Goal: Find specific page/section: Find specific page/section

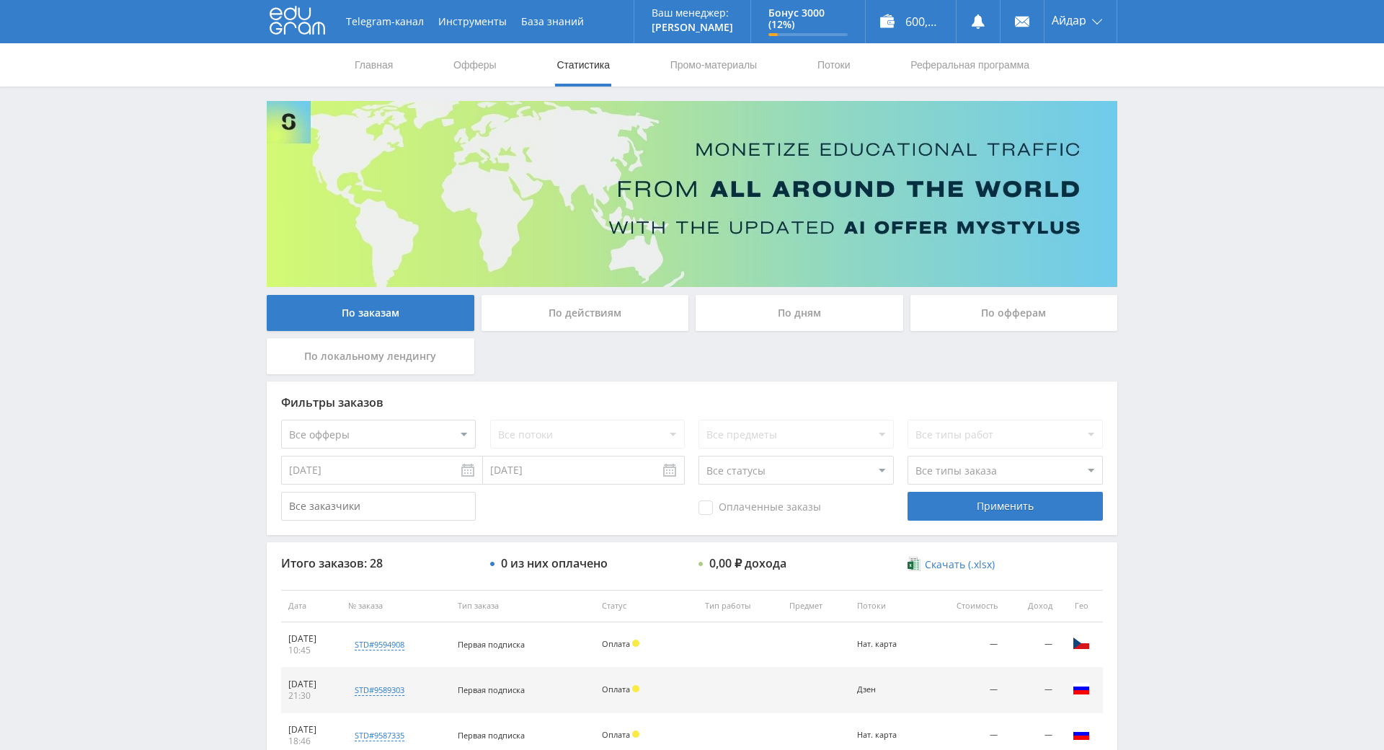
scroll to position [130, 0]
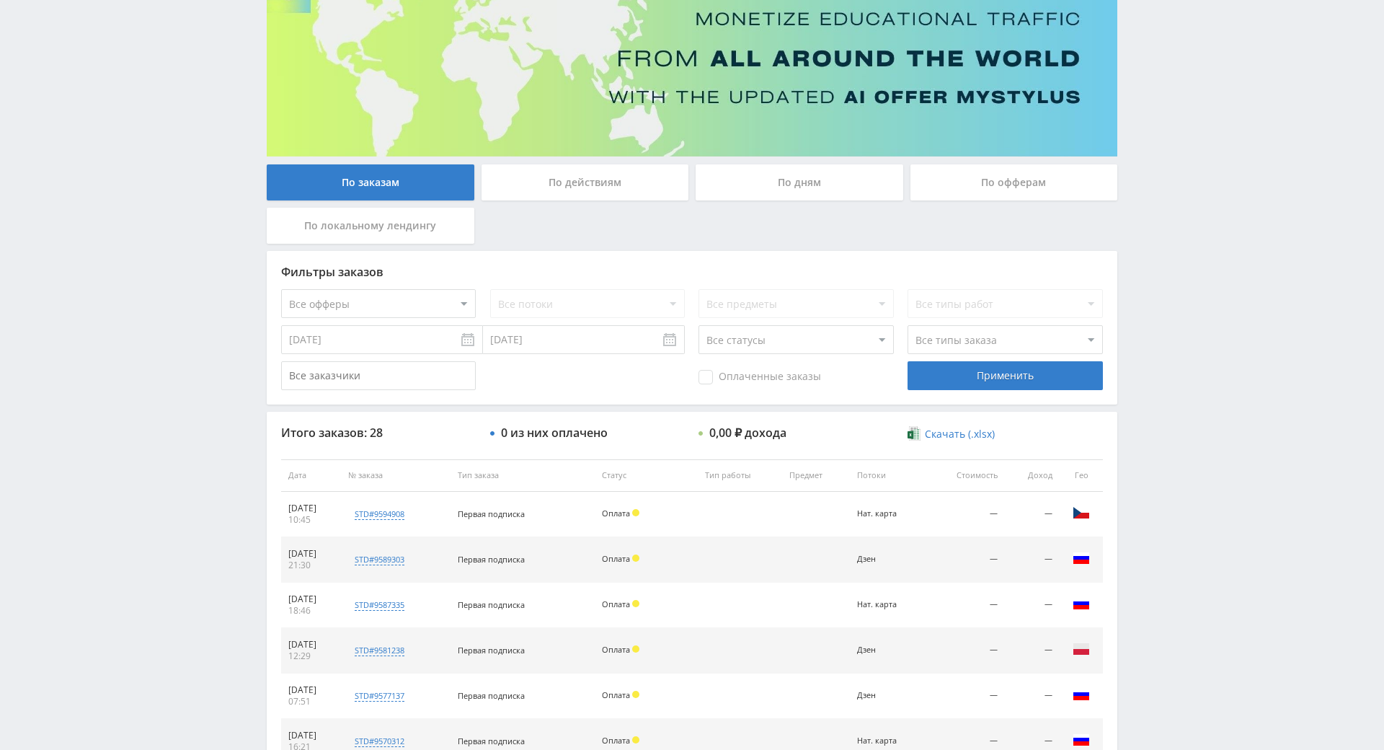
drag, startPoint x: 0, startPoint y: 0, endPoint x: 1187, endPoint y: 296, distance: 1223.5
click at [1187, 296] on div "Telegram-канал Инструменты База знаний Ваш менеджер: [PERSON_NAME] Online @edug…" at bounding box center [692, 475] width 1384 height 1210
drag, startPoint x: 1176, startPoint y: 373, endPoint x: 1158, endPoint y: 282, distance: 92.6
click at [1155, 271] on div "Telegram-канал Инструменты База знаний Ваш менеджер: [PERSON_NAME] Online @edug…" at bounding box center [692, 475] width 1384 height 1210
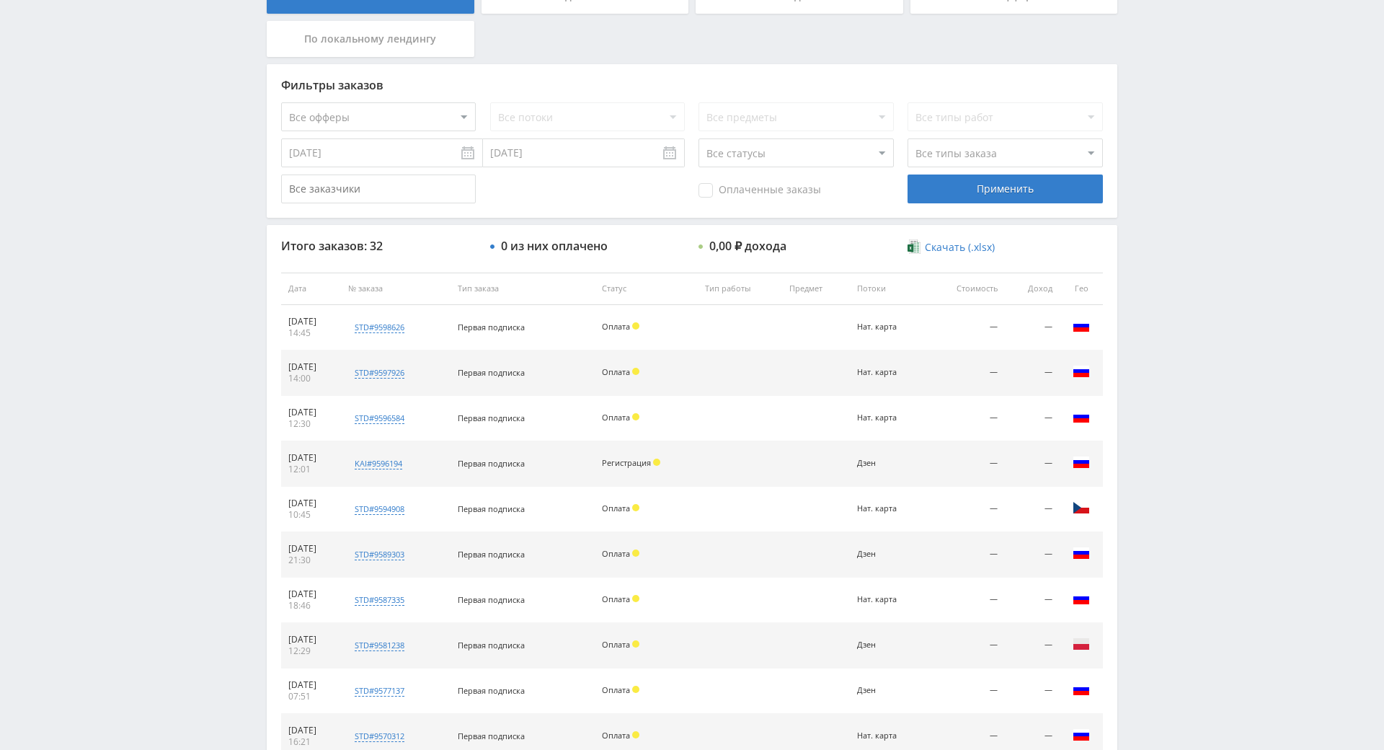
scroll to position [339, 0]
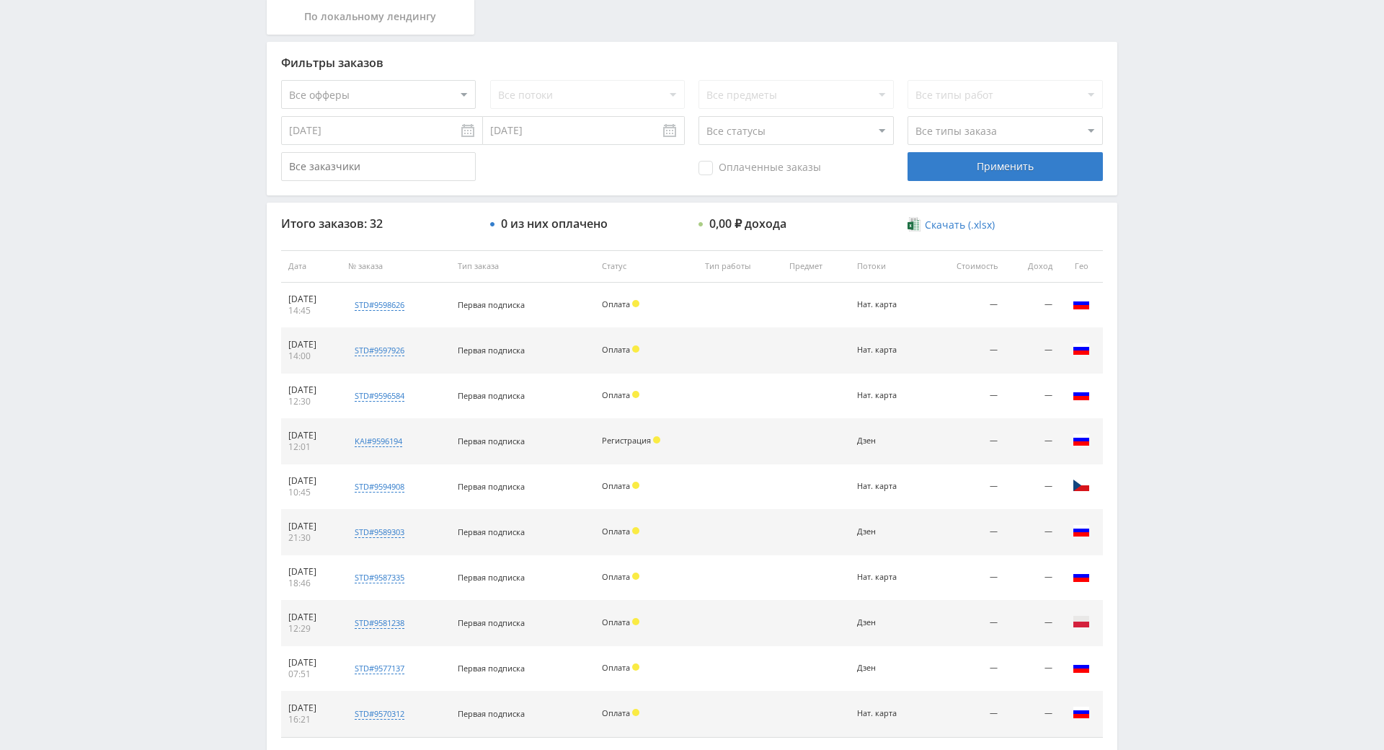
drag, startPoint x: 1205, startPoint y: 473, endPoint x: 1217, endPoint y: 372, distance: 101.6
click at [1217, 359] on div "Telegram-канал Инструменты База знаний Ваш менеджер: [PERSON_NAME] Online @edug…" at bounding box center [692, 266] width 1384 height 1210
click at [1216, 288] on div "Telegram-канал Инструменты База знаний Ваш менеджер: [PERSON_NAME] Online @edug…" at bounding box center [692, 266] width 1384 height 1210
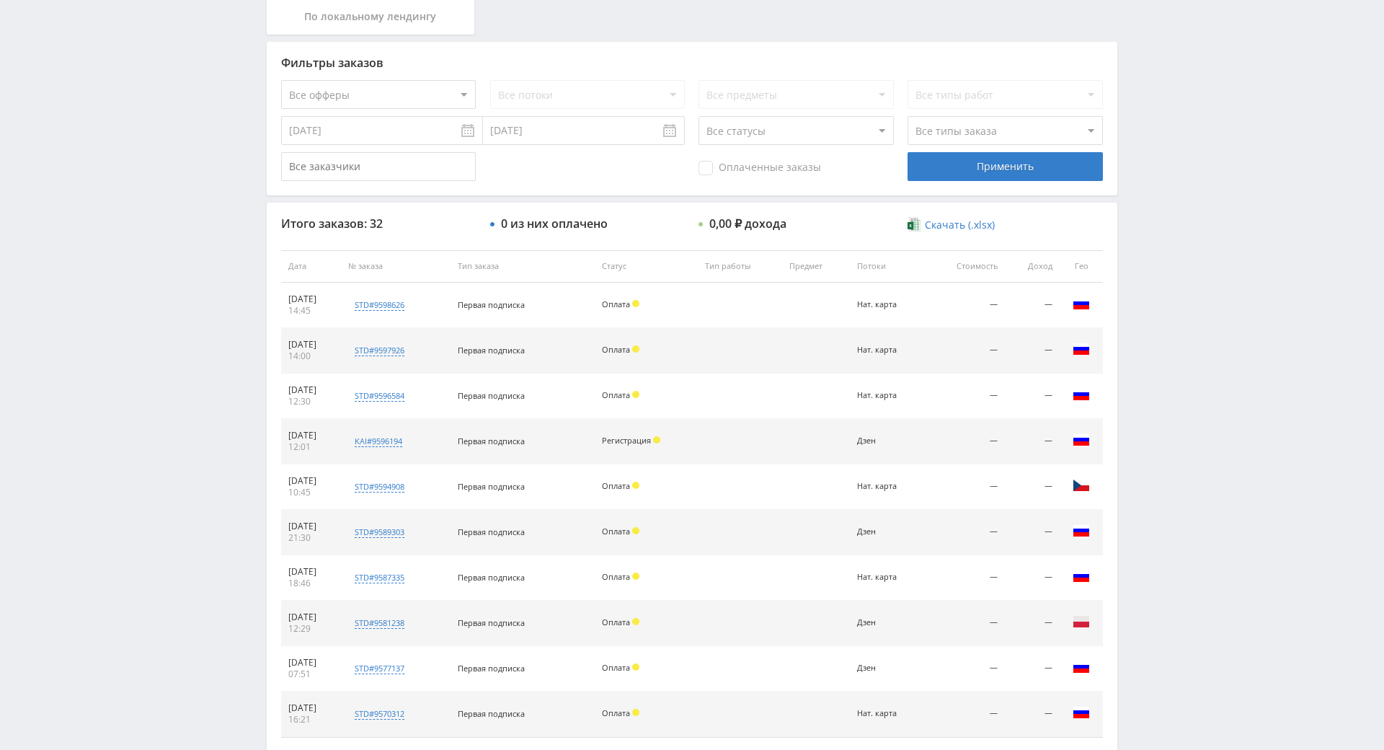
click at [1202, 216] on div "Telegram-канал Инструменты База знаний Ваш менеджер: [PERSON_NAME] Online @edug…" at bounding box center [692, 266] width 1384 height 1210
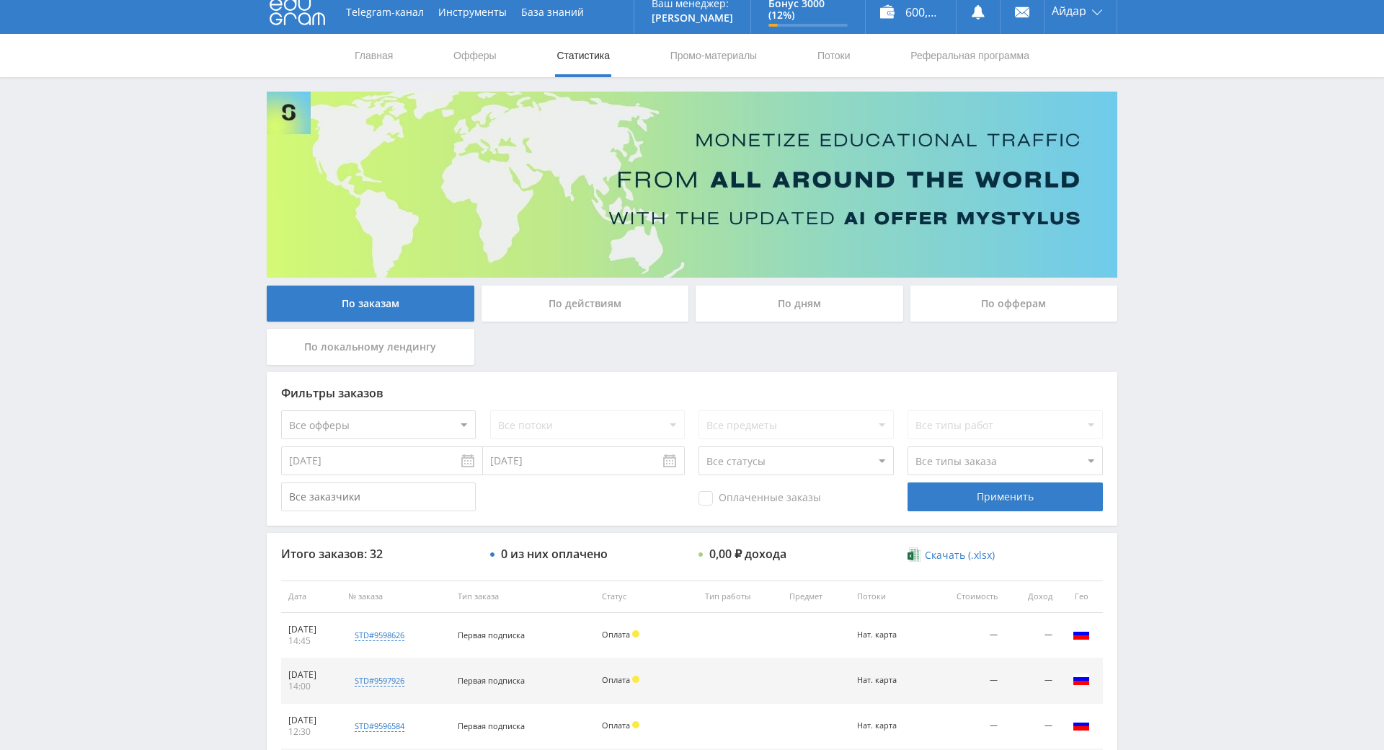
drag, startPoint x: 1202, startPoint y: 216, endPoint x: 1185, endPoint y: 122, distance: 95.9
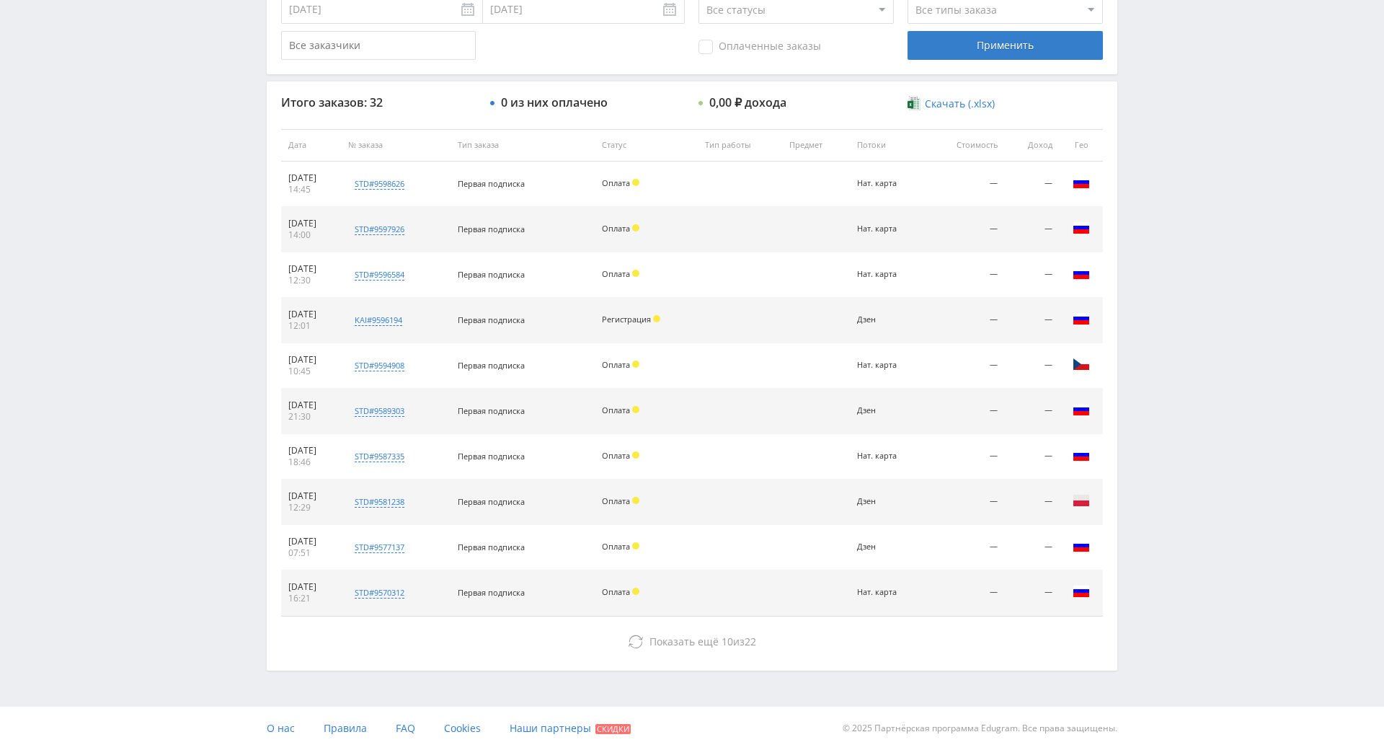
drag, startPoint x: 1185, startPoint y: 122, endPoint x: 1209, endPoint y: 203, distance: 84.4
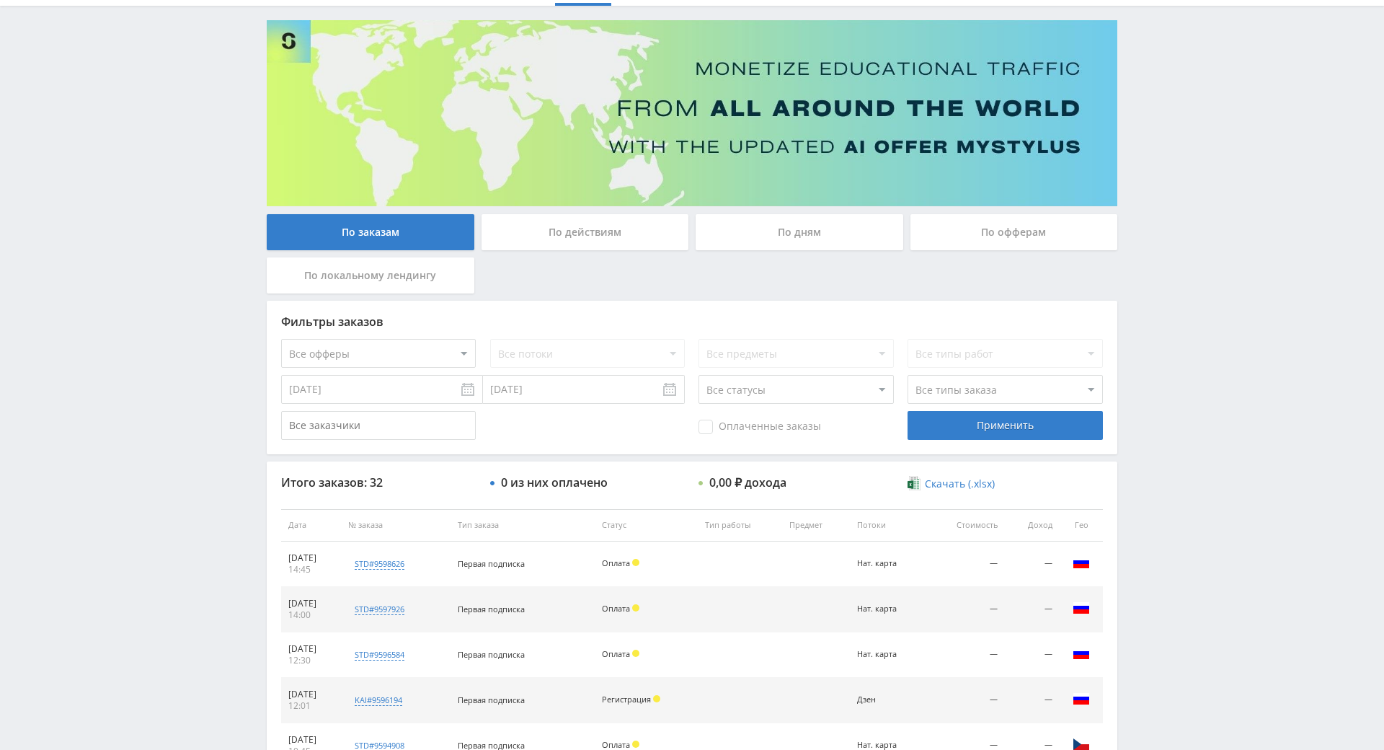
scroll to position [0, 0]
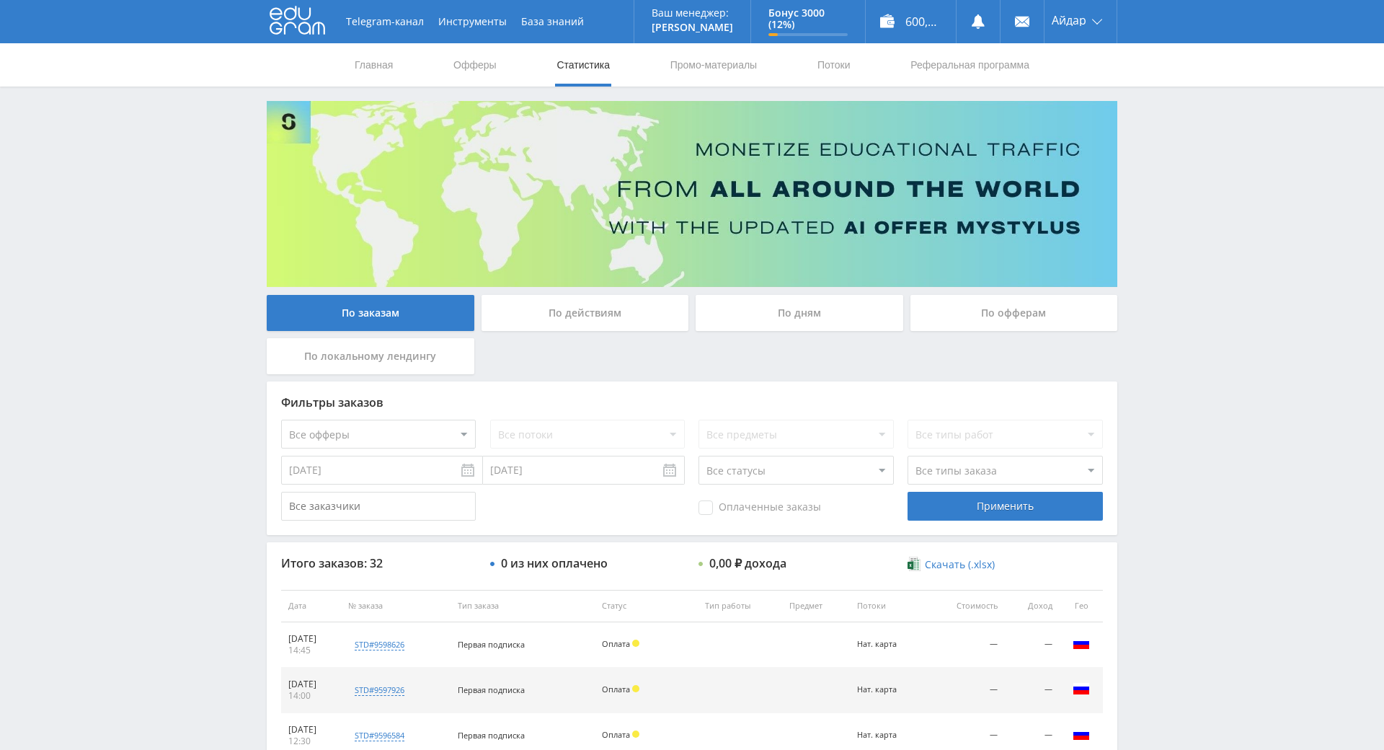
drag, startPoint x: 1209, startPoint y: 213, endPoint x: 1202, endPoint y: 150, distance: 63.0
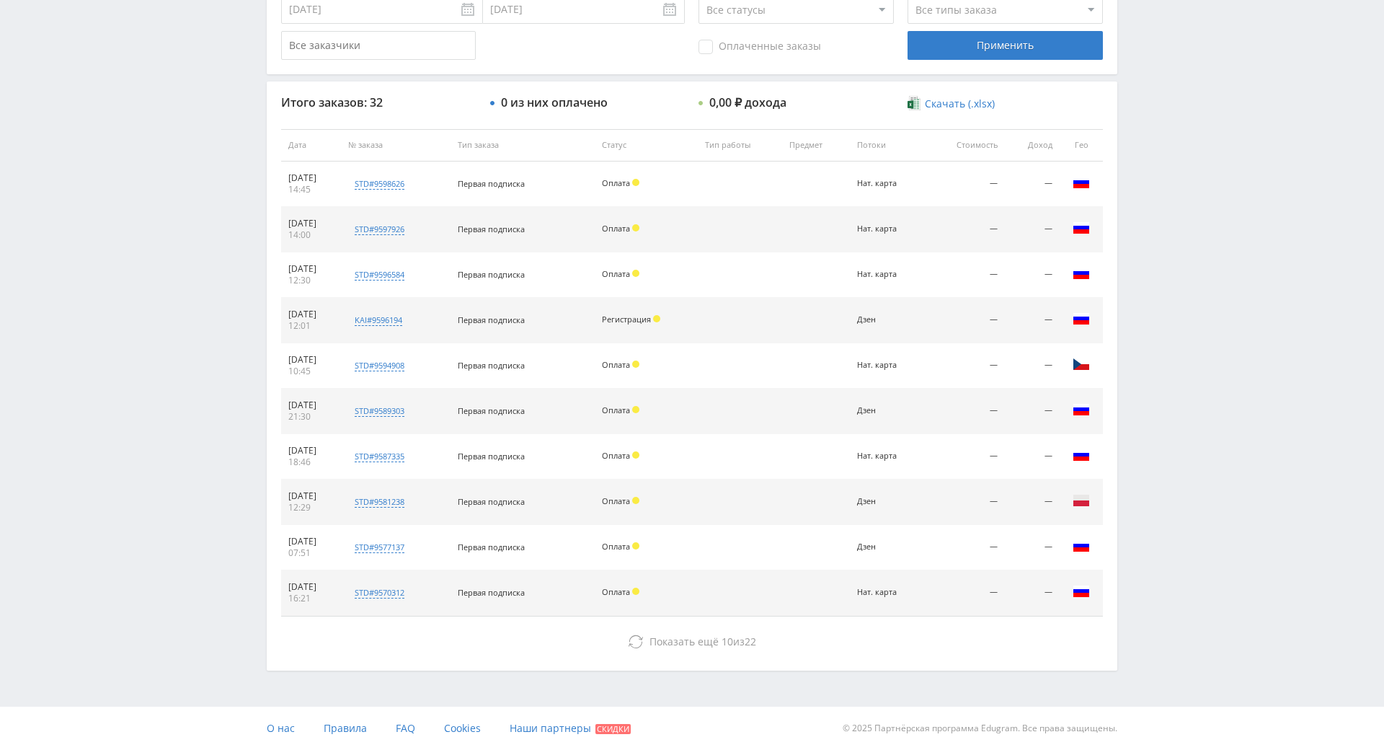
drag, startPoint x: 1202, startPoint y: 150, endPoint x: 1209, endPoint y: 300, distance: 150.1
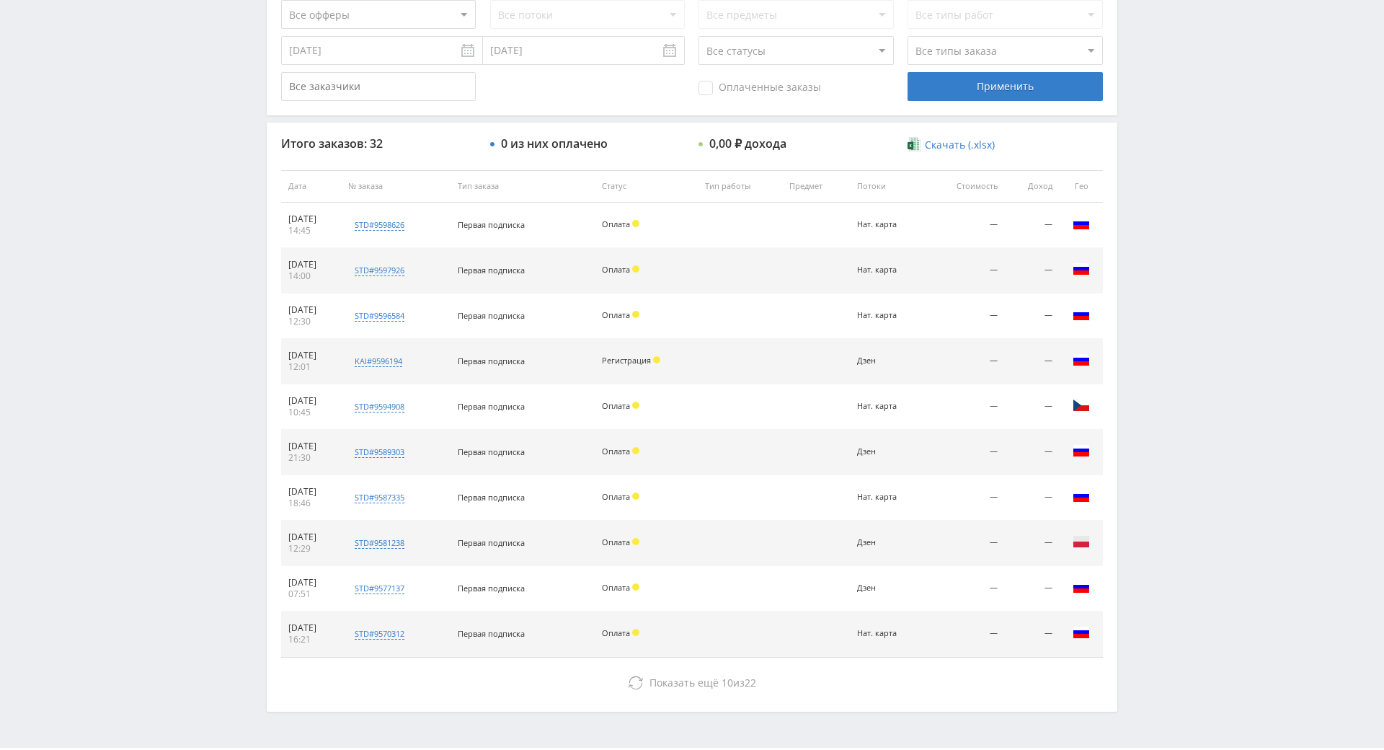
drag, startPoint x: 1181, startPoint y: 274, endPoint x: 1176, endPoint y: 232, distance: 42.0
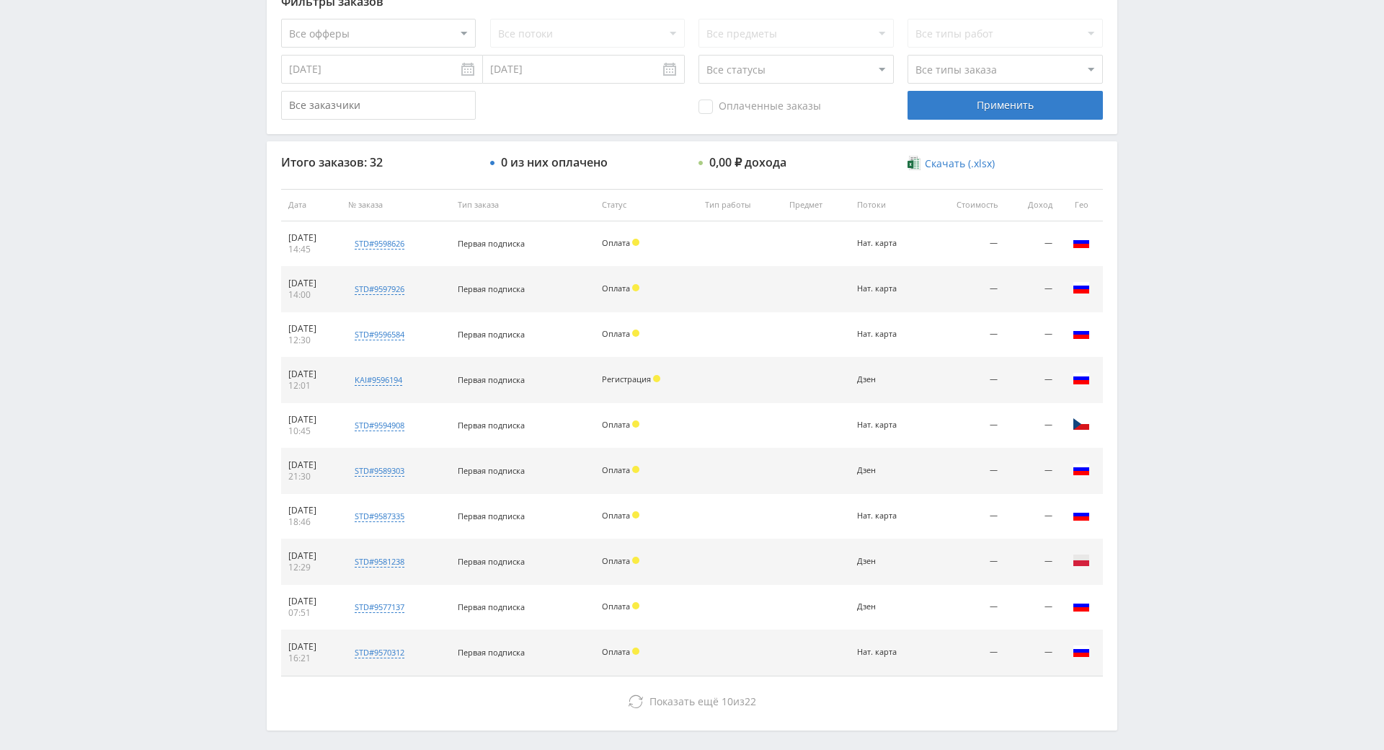
drag, startPoint x: 1178, startPoint y: 225, endPoint x: 1189, endPoint y: 130, distance: 95.8
click at [1191, 122] on div "Telegram-канал Инструменты База знаний Ваш менеджер: [PERSON_NAME] Online @edug…" at bounding box center [692, 204] width 1384 height 1210
drag, startPoint x: 1191, startPoint y: 68, endPoint x: 1189, endPoint y: 77, distance: 9.8
click at [1191, 74] on div "Telegram-канал Инструменты База знаний Ваш менеджер: [PERSON_NAME] Online @edug…" at bounding box center [692, 204] width 1384 height 1210
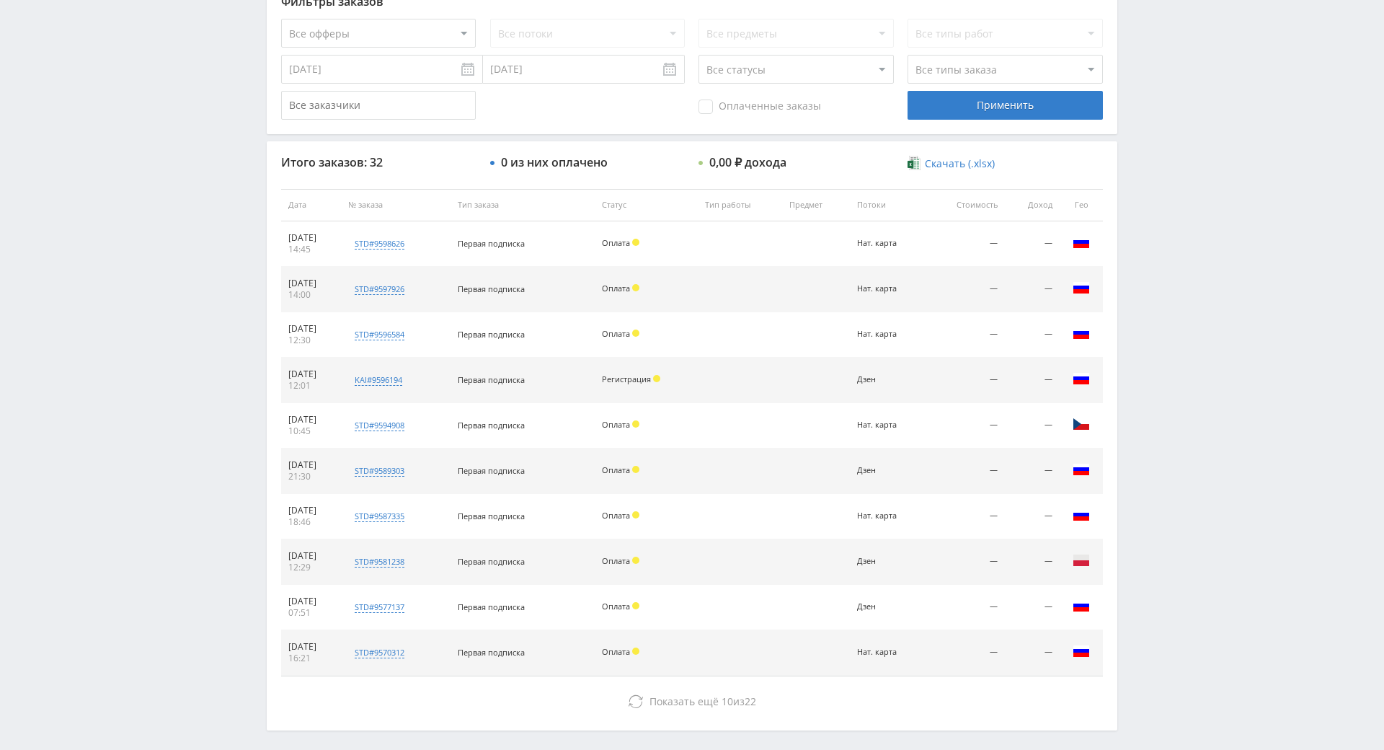
click at [1176, 58] on div "Telegram-канал Инструменты База знаний Ваш менеджер: [PERSON_NAME] Online @edug…" at bounding box center [692, 204] width 1384 height 1210
drag, startPoint x: 1176, startPoint y: 87, endPoint x: 1158, endPoint y: 78, distance: 20.3
click at [1176, 88] on div "Telegram-канал Инструменты База знаний Ваш менеджер: [PERSON_NAME] Online @edug…" at bounding box center [692, 204] width 1384 height 1210
click at [1158, 78] on div "Telegram-канал Инструменты База знаний Ваш менеджер: [PERSON_NAME] Online @edug…" at bounding box center [692, 204] width 1384 height 1210
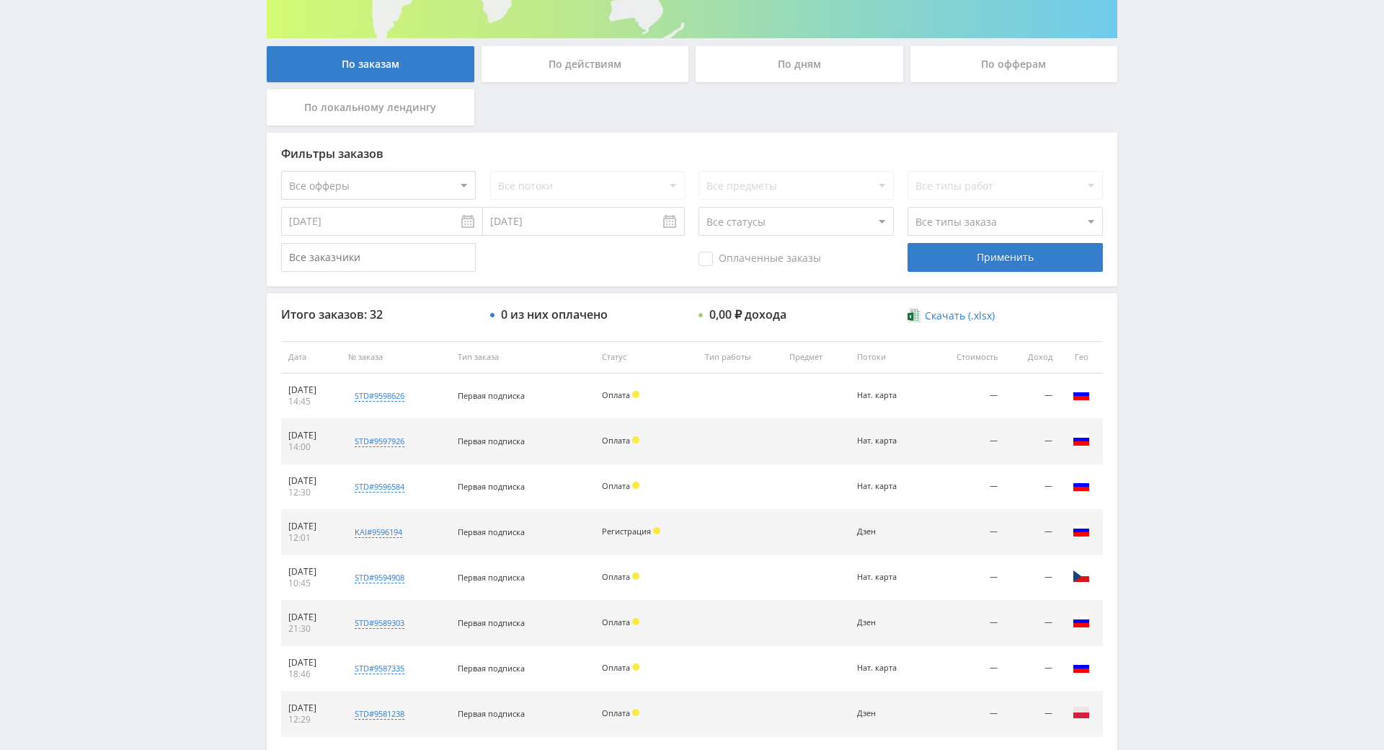
drag, startPoint x: 1163, startPoint y: 211, endPoint x: 1168, endPoint y: 169, distance: 42.2
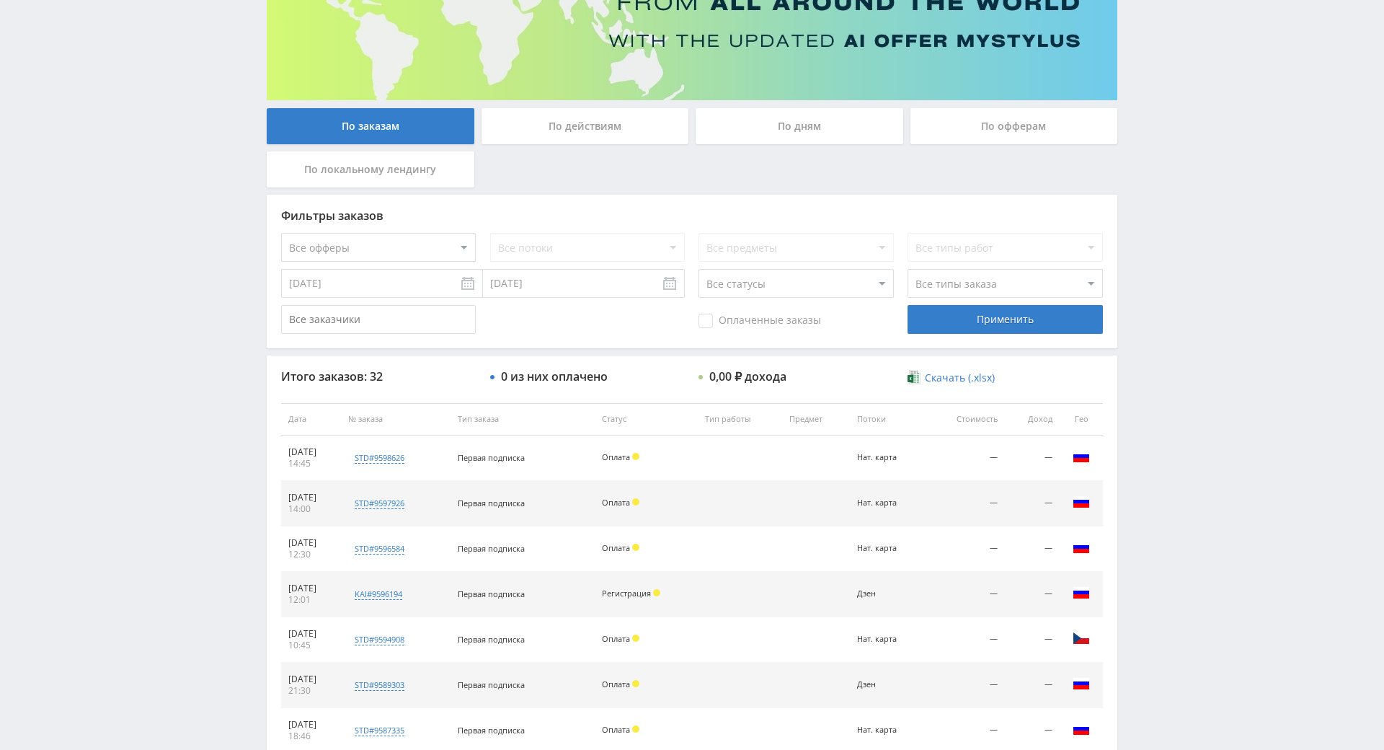
drag, startPoint x: 1168, startPoint y: 169, endPoint x: 1156, endPoint y: 140, distance: 32.0
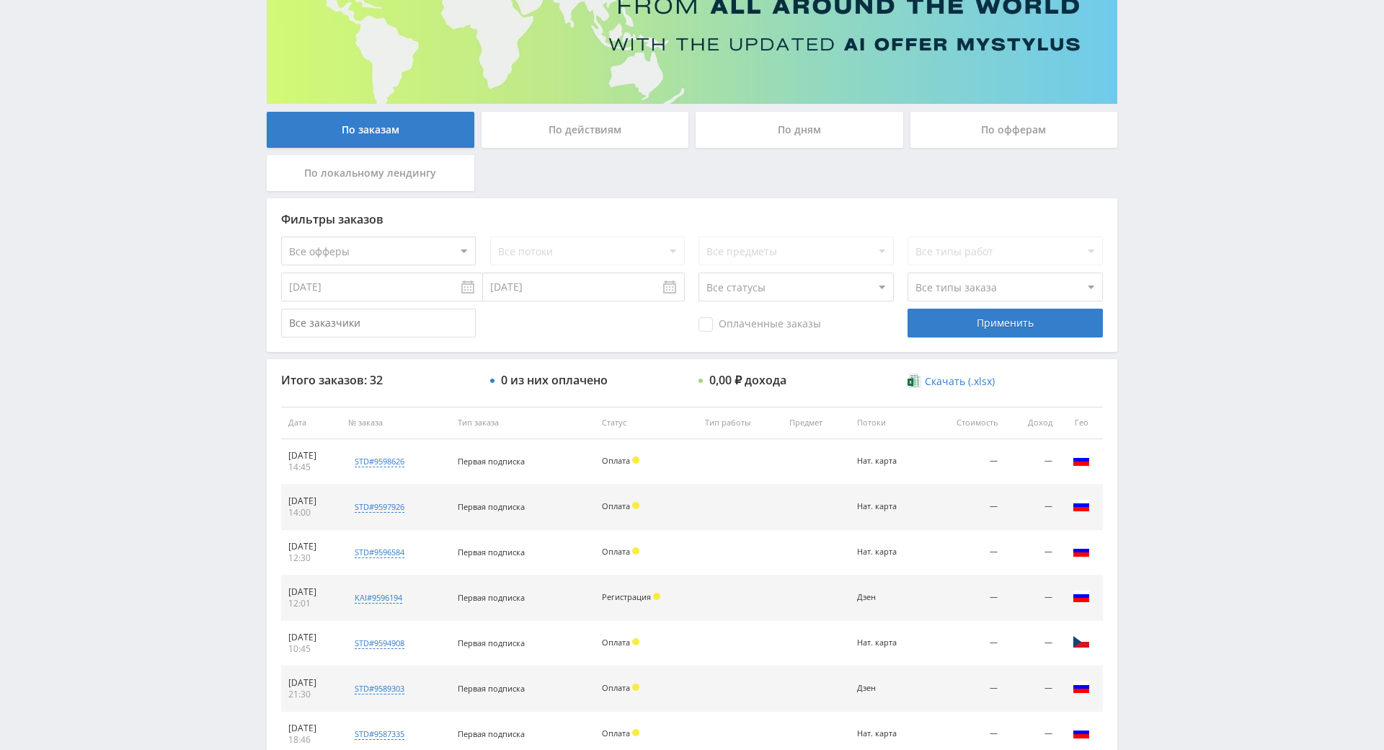
click at [1132, 120] on div "Telegram-канал Инструменты База знаний Ваш менеджер: [PERSON_NAME] Online @edug…" at bounding box center [692, 422] width 1384 height 1210
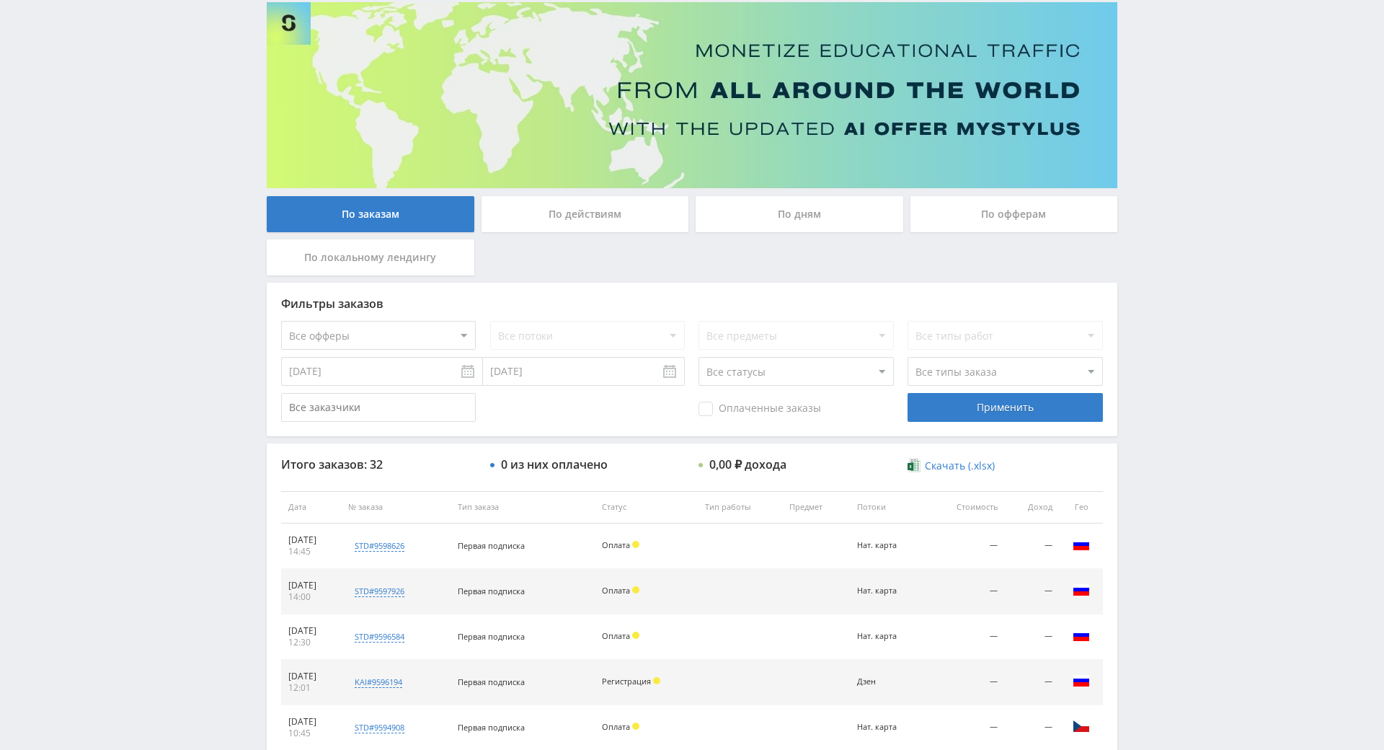
scroll to position [0, 0]
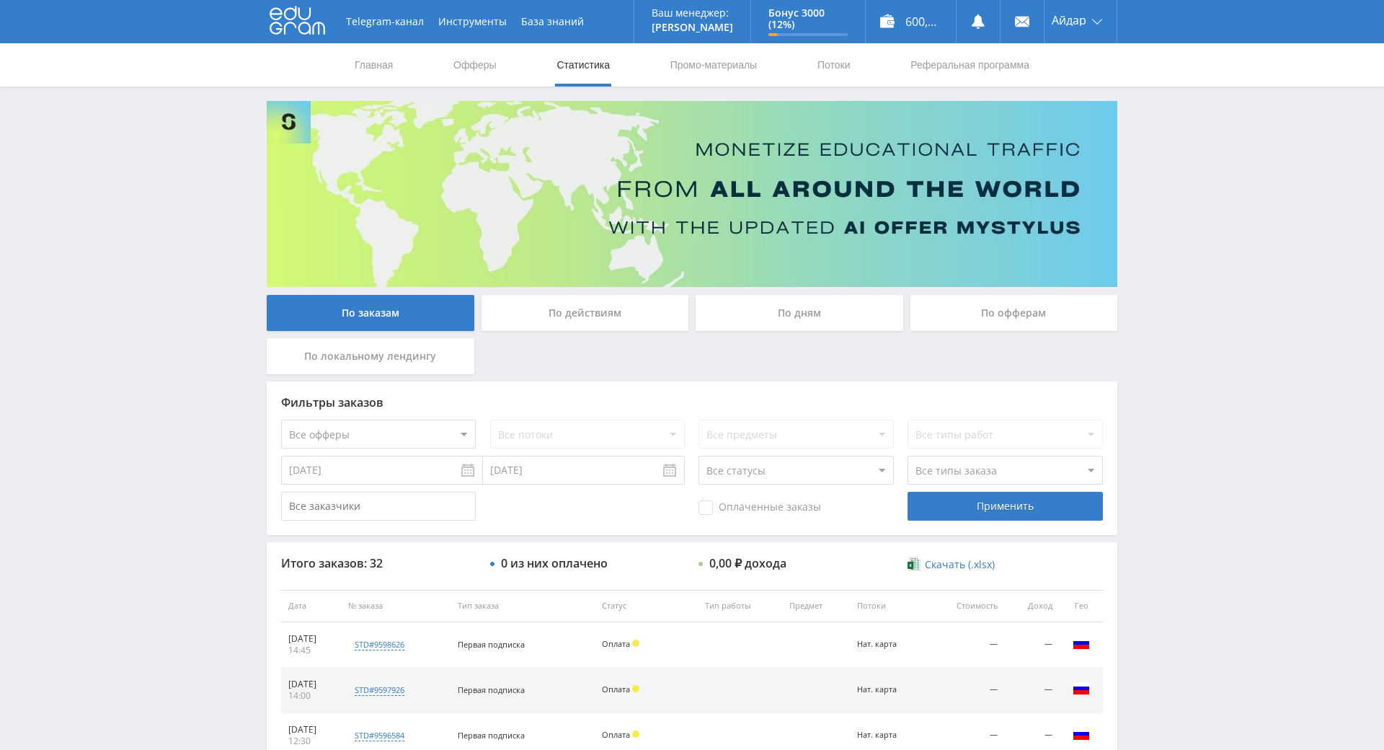
drag, startPoint x: 1176, startPoint y: 182, endPoint x: 743, endPoint y: 8, distance: 466.0
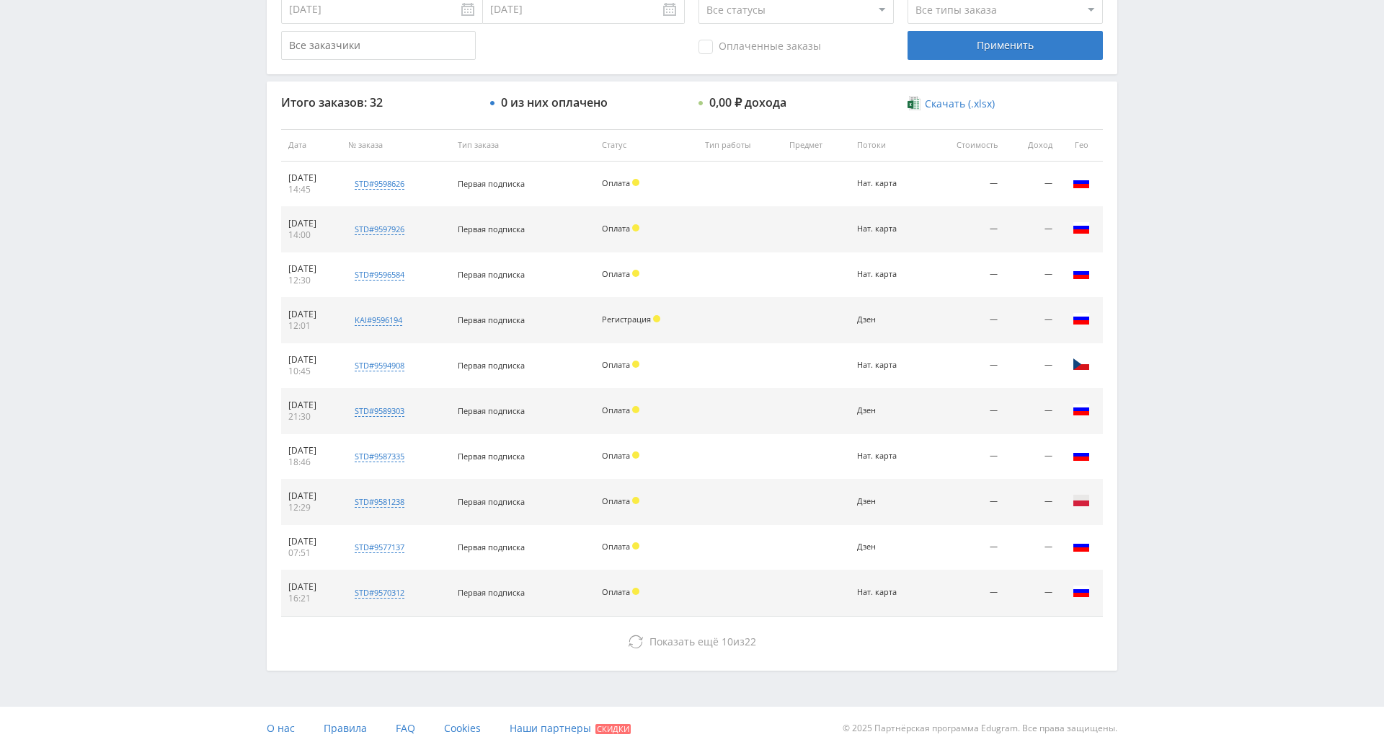
drag, startPoint x: 1341, startPoint y: 298, endPoint x: 1331, endPoint y: 526, distance: 228.7
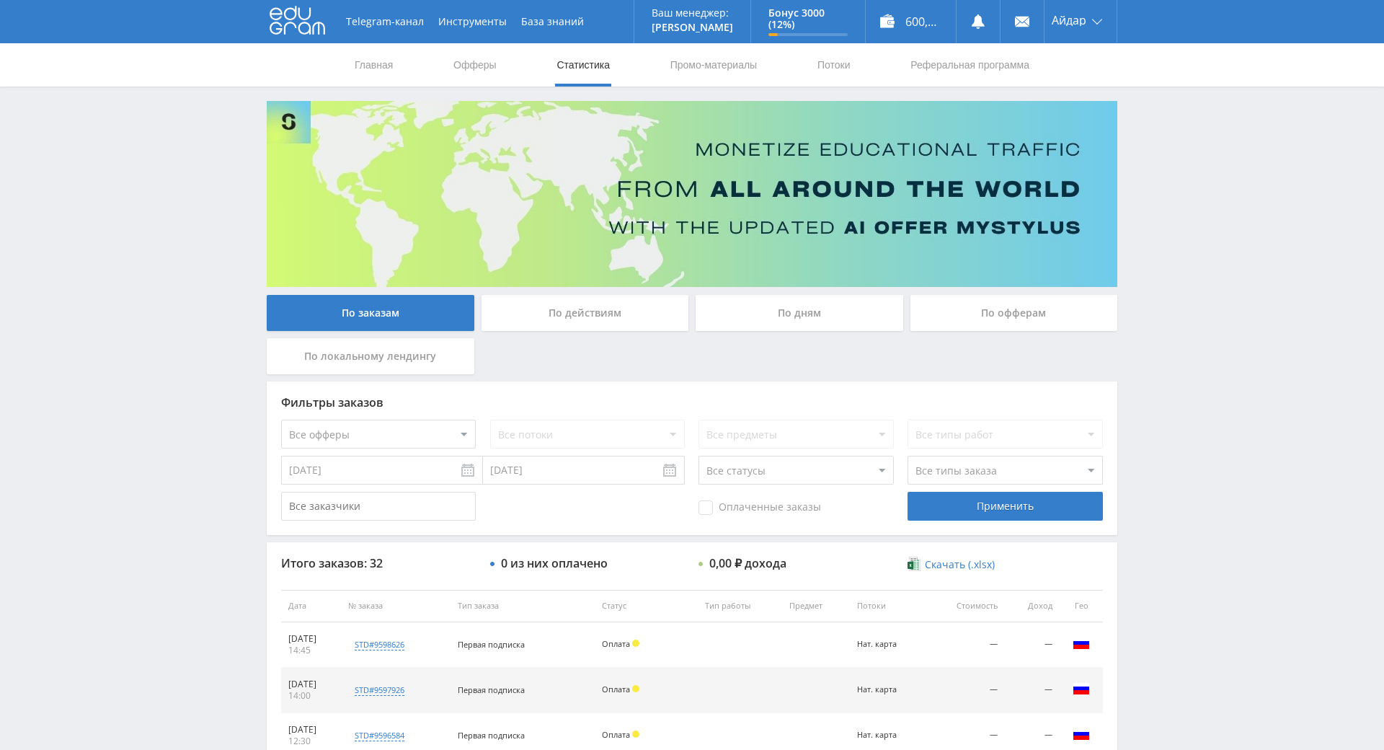
drag, startPoint x: 1312, startPoint y: 522, endPoint x: 1195, endPoint y: 308, distance: 243.2
drag, startPoint x: 1195, startPoint y: 308, endPoint x: 1155, endPoint y: 197, distance: 117.9
drag, startPoint x: 1155, startPoint y: 197, endPoint x: 1150, endPoint y: 169, distance: 28.7
click at [1155, 197] on div "Telegram-канал Инструменты База знаний Ваш менеджер: [PERSON_NAME] Online @edug…" at bounding box center [692, 605] width 1384 height 1210
drag, startPoint x: 1134, startPoint y: 86, endPoint x: 1119, endPoint y: 89, distance: 16.1
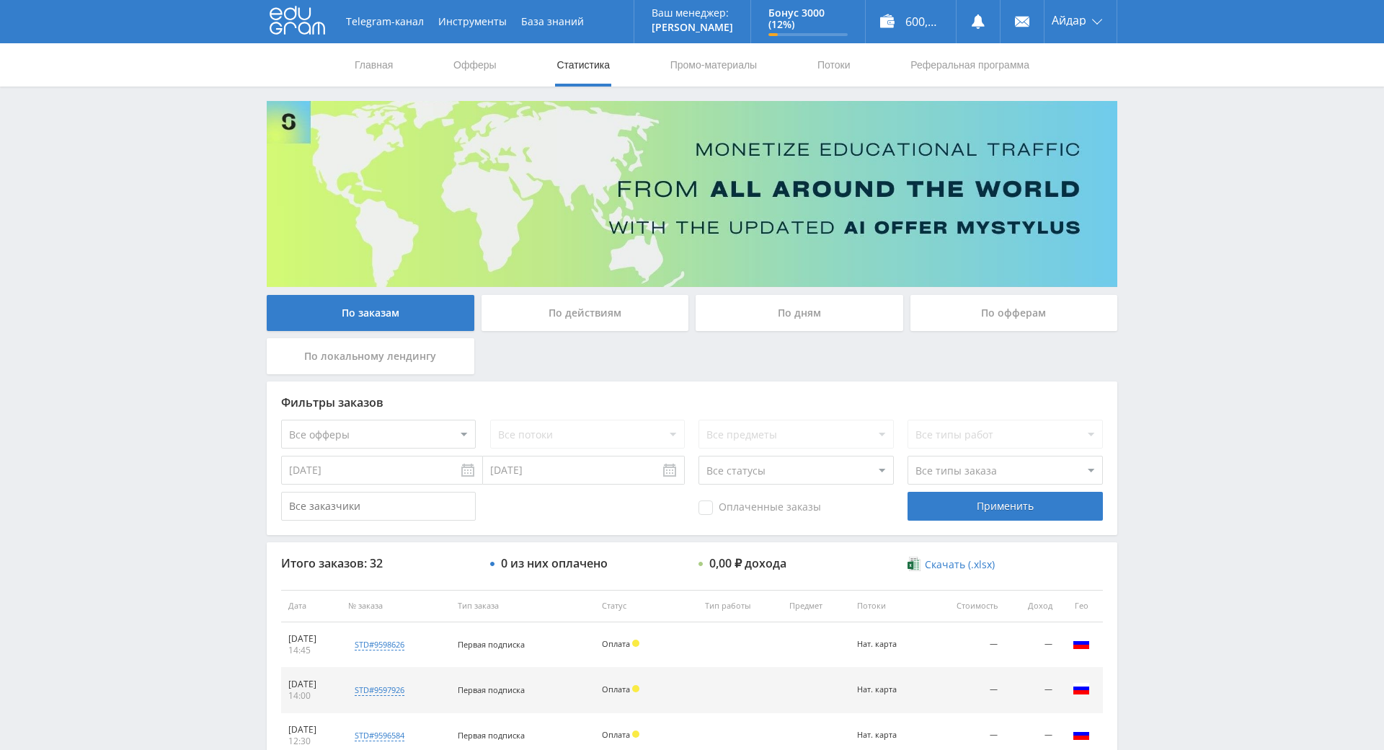
click at [1110, 83] on div "Главная Офферы Статистика Промо-материалы Потоки Реферальная программа" at bounding box center [692, 64] width 1384 height 43
click at [1112, 86] on div "Главная Офферы Статистика Промо-материалы Потоки Реферальная программа" at bounding box center [692, 64] width 1384 height 43
click at [1110, 84] on div "Главная Офферы Статистика Промо-материалы Потоки Реферальная программа" at bounding box center [692, 64] width 1384 height 43
click at [1156, 61] on div "Главная Офферы Статистика Промо-материалы Потоки Реферальная программа" at bounding box center [692, 64] width 1384 height 43
drag, startPoint x: 1187, startPoint y: 160, endPoint x: 1163, endPoint y: 147, distance: 27.1
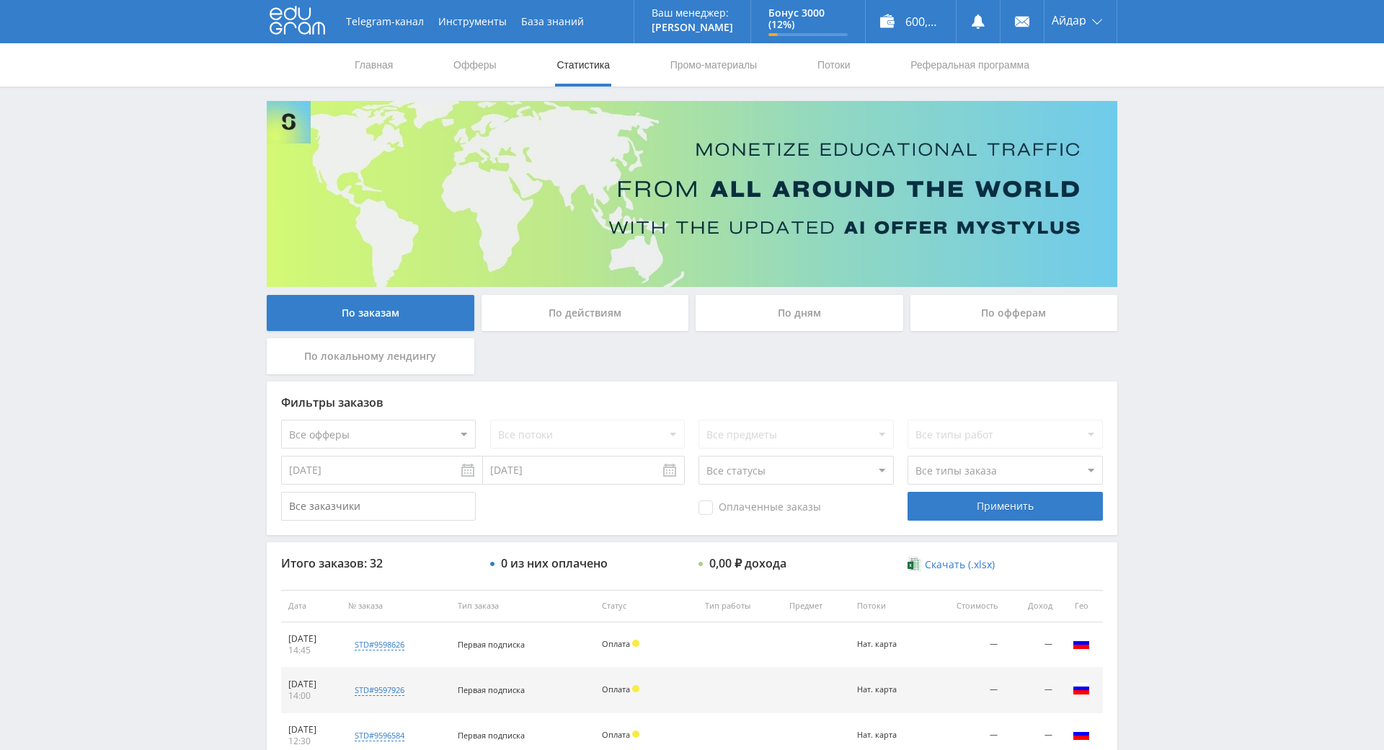
drag, startPoint x: 1163, startPoint y: 147, endPoint x: 1150, endPoint y: 138, distance: 16.0
click at [1152, 139] on div "Telegram-канал Инструменты База знаний Ваш менеджер: [PERSON_NAME] Online @edug…" at bounding box center [692, 605] width 1384 height 1210
